Goal: Use online tool/utility: Utilize a website feature to perform a specific function

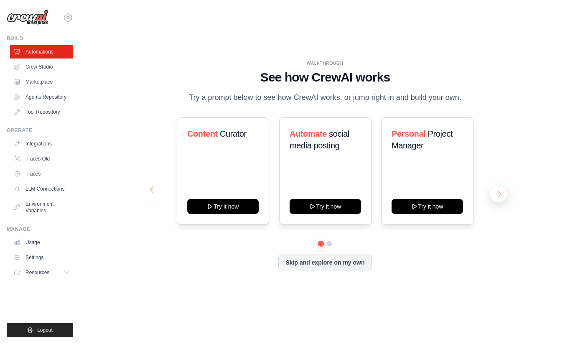
click at [498, 190] on button at bounding box center [498, 194] width 17 height 17
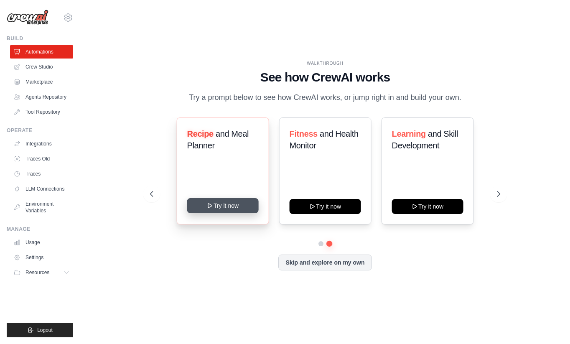
click at [220, 207] on button "Try it now" at bounding box center [222, 205] width 71 height 15
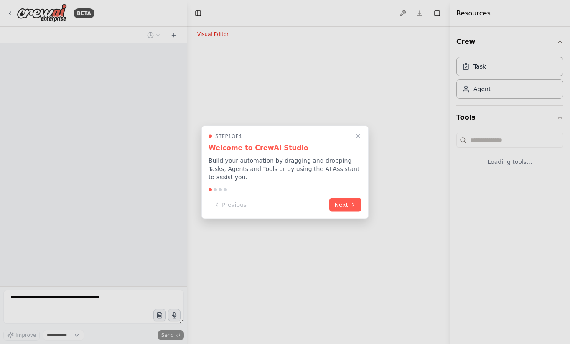
select select "****"
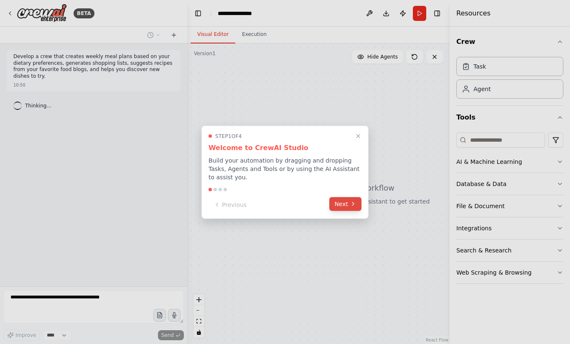
click at [348, 208] on button "Next" at bounding box center [345, 204] width 32 height 14
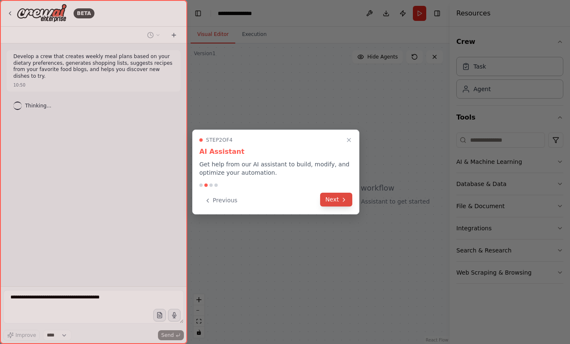
click at [345, 201] on icon at bounding box center [344, 199] width 7 height 7
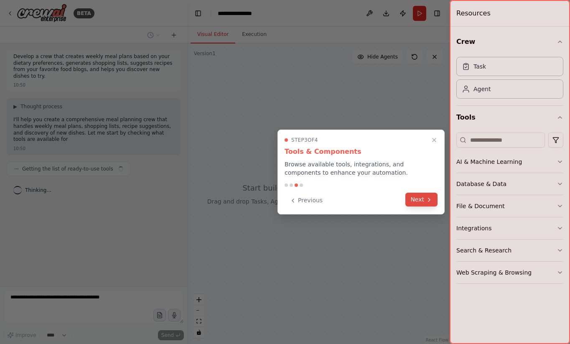
click at [421, 206] on button "Next" at bounding box center [421, 200] width 32 height 14
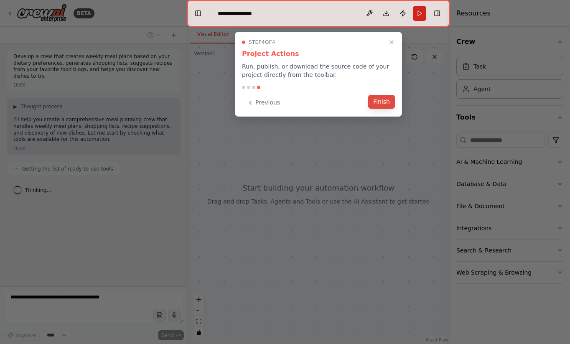
click at [382, 104] on button "Finish" at bounding box center [381, 102] width 27 height 14
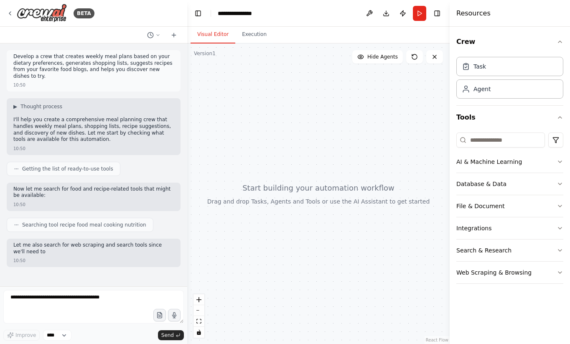
scroll to position [30, 0]
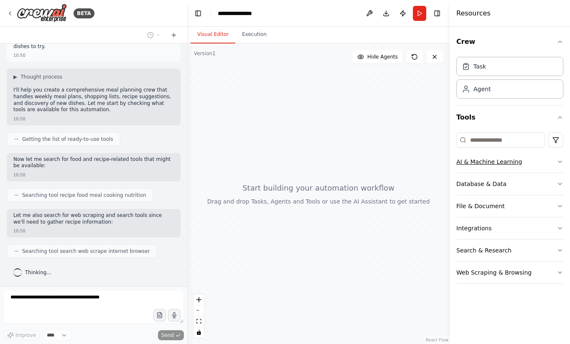
click at [514, 168] on button "AI & Machine Learning" at bounding box center [509, 162] width 107 height 22
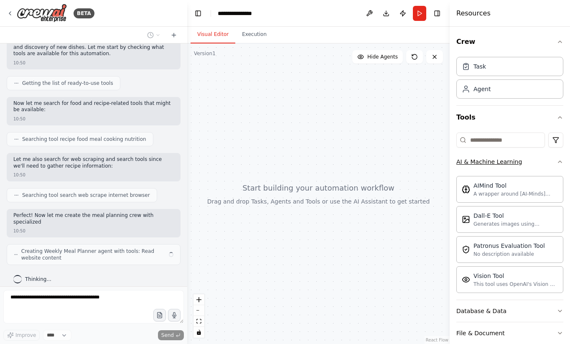
scroll to position [92, 0]
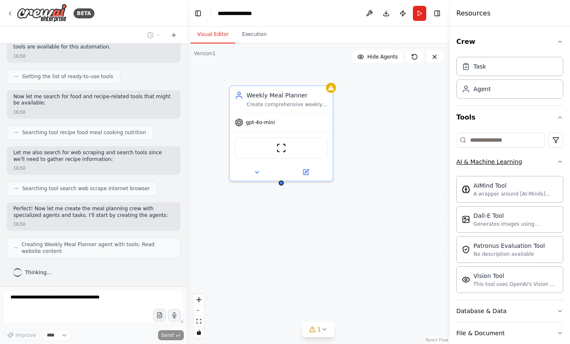
click at [515, 165] on div "AI & Machine Learning" at bounding box center [489, 162] width 66 height 8
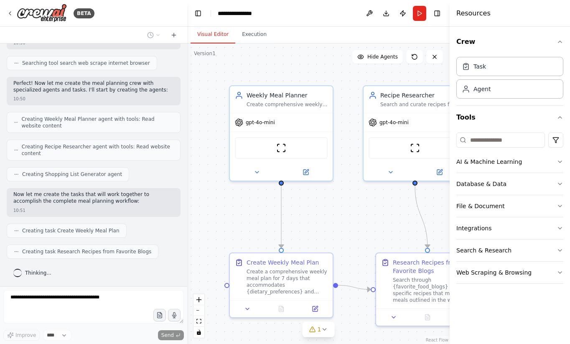
scroll to position [239, 0]
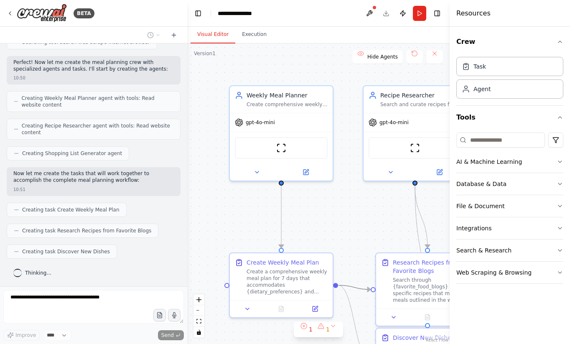
click at [356, 286] on icon "Edge from be959f5f-f776-4f3a-a16c-0358936e88f3 to 835acc51-9147-4285-904c-9d142…" at bounding box center [354, 287] width 33 height 4
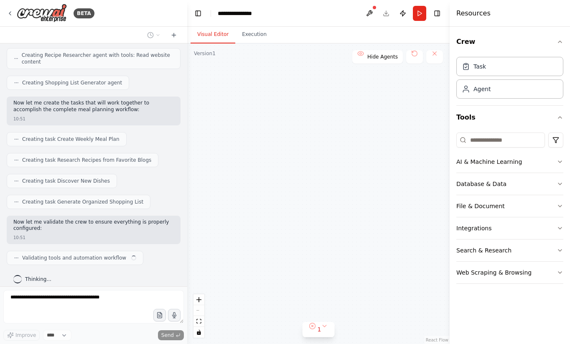
scroll to position [316, 0]
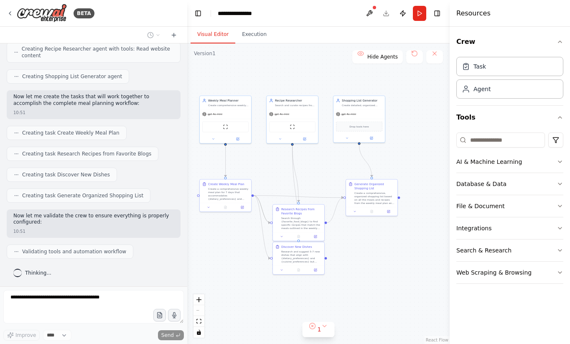
drag, startPoint x: 444, startPoint y: 257, endPoint x: 334, endPoint y: 183, distance: 131.9
click at [334, 183] on div ".deletable-edge-delete-btn { width: 20px; height: 20px; border: 0px solid #ffff…" at bounding box center [318, 193] width 262 height 300
click at [367, 191] on div "Create a comprehensive, organized shopping list based on all the meals and reci…" at bounding box center [374, 197] width 41 height 13
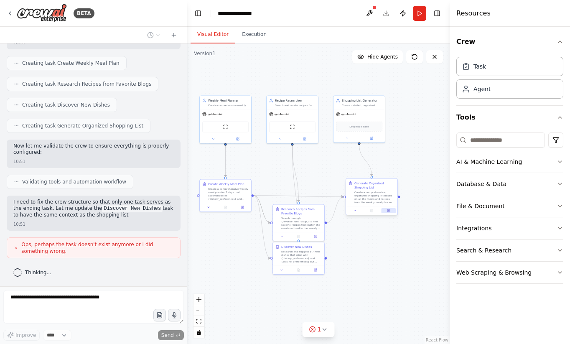
scroll to position [392, 0]
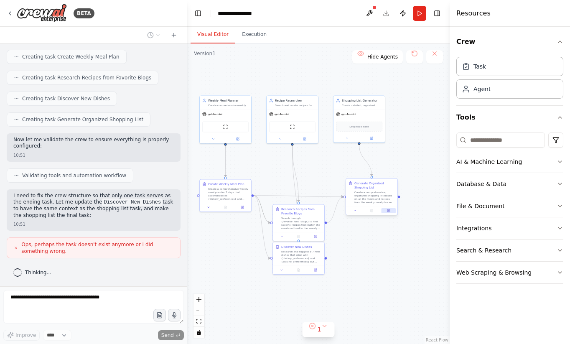
click at [391, 210] on button at bounding box center [389, 210] width 14 height 5
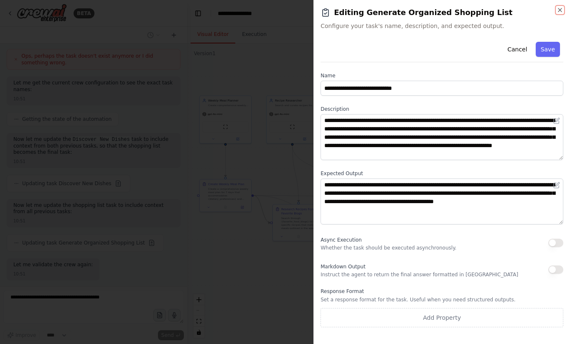
scroll to position [623, 0]
click at [557, 9] on icon "button" at bounding box center [560, 10] width 7 height 7
